Goal: Find contact information: Find contact information

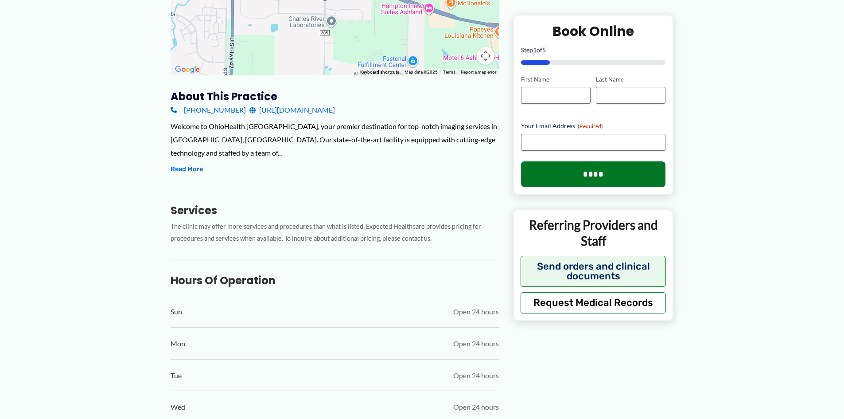
scroll to position [266, 0]
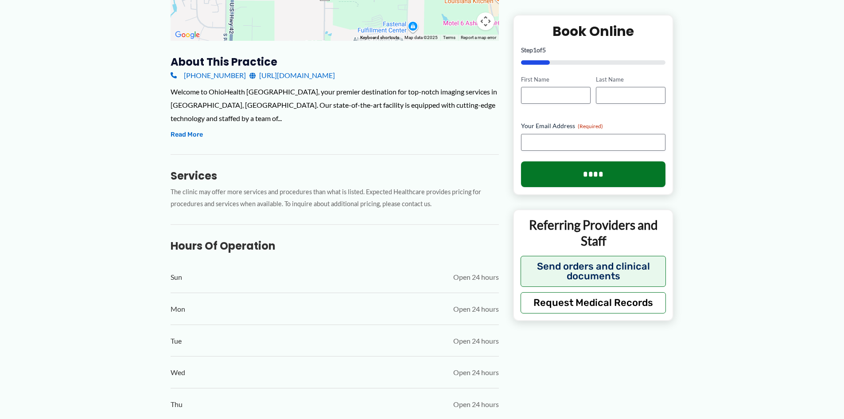
click at [335, 77] on link "[URL][DOMAIN_NAME]" at bounding box center [293, 75] width 86 height 13
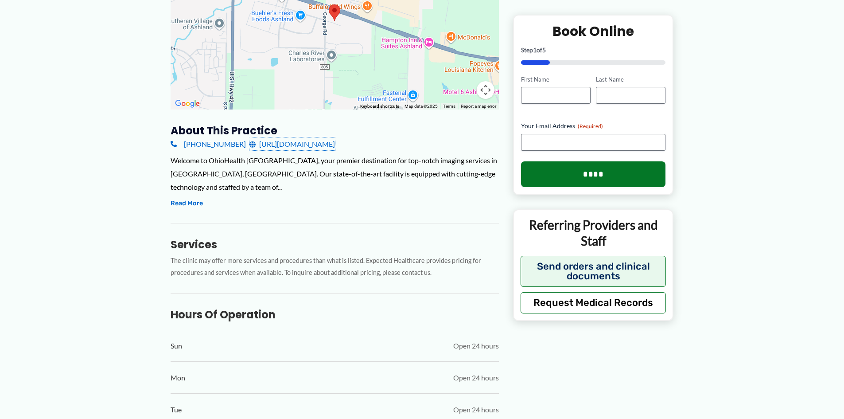
scroll to position [56, 0]
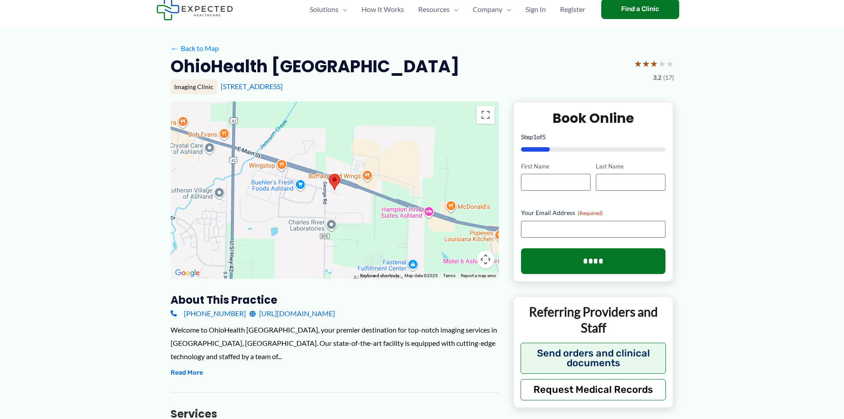
scroll to position [0, 0]
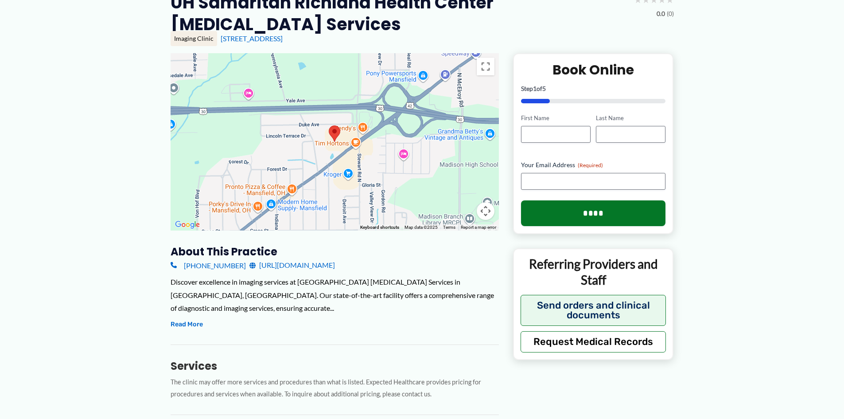
scroll to position [41, 0]
